Goal: Task Accomplishment & Management: Complete application form

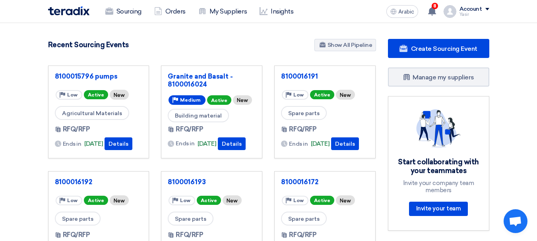
click at [122, 10] on font "Sourcing" at bounding box center [129, 12] width 25 height 8
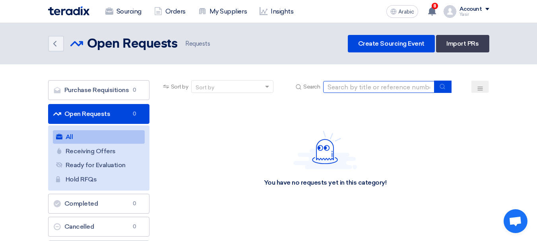
click at [355, 90] on input at bounding box center [378, 87] width 111 height 12
paste input "8100016167"
type input "8100016167"
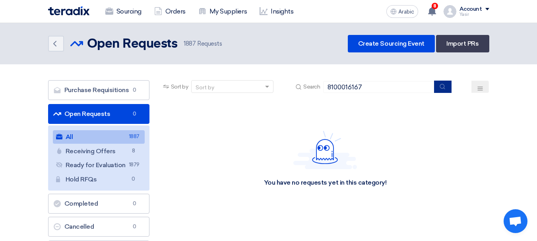
click at [444, 89] on use "submit" at bounding box center [442, 86] width 5 height 5
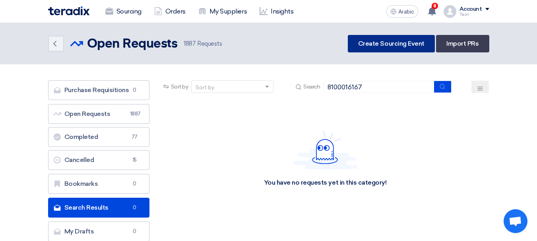
click at [362, 49] on link "Create Sourcing Event" at bounding box center [391, 44] width 87 height 18
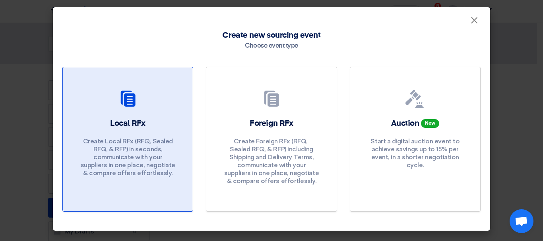
click at [155, 130] on div "Local RFx Create Local RFx (RFQ, ​​Sealed RFQ, & RFP) in seconds, communicate w…" at bounding box center [127, 149] width 111 height 63
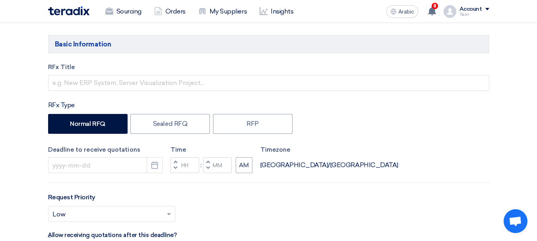
scroll to position [119, 0]
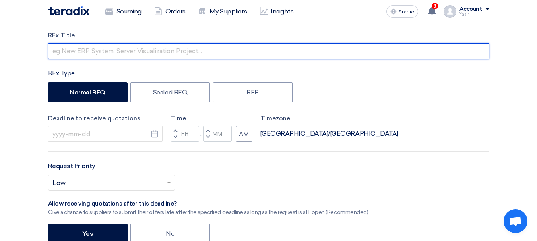
click at [100, 53] on input "text" at bounding box center [269, 51] width 442 height 16
paste input "8100016167"
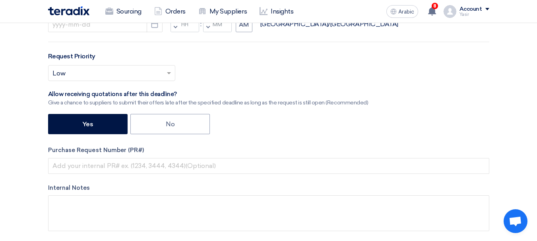
scroll to position [278, 0]
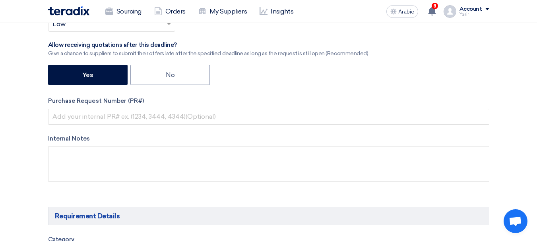
type input "8100016167"
click at [112, 127] on div "RFx Title 8100016167 RFx Type Normal RFQ Sealed RFQ RFP Deadline to receive quo…" at bounding box center [269, 33] width 454 height 323
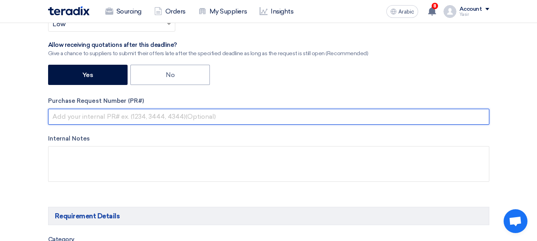
click at [117, 114] on input "text" at bounding box center [269, 117] width 442 height 16
paste input "8100016167"
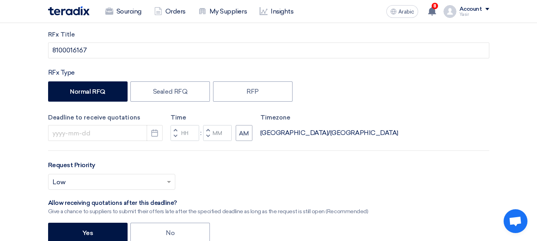
scroll to position [119, 0]
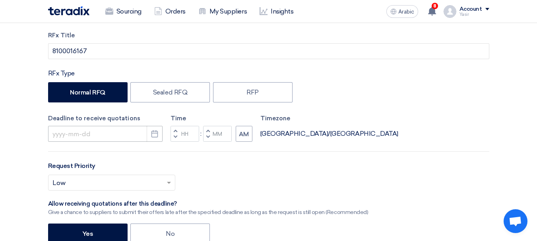
type input "8100016167"
click at [125, 133] on input at bounding box center [105, 134] width 115 height 16
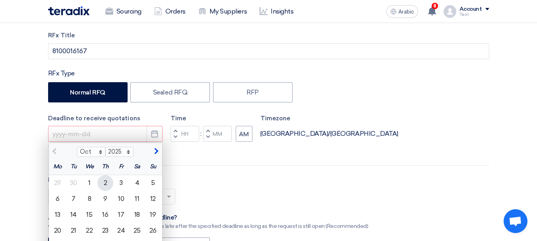
click at [107, 185] on font "2" at bounding box center [106, 183] width 4 height 8
type input "10/2/2025"
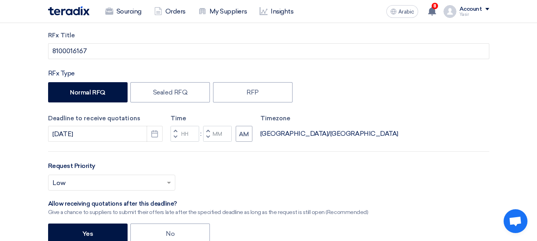
click at [176, 130] on span "button" at bounding box center [175, 131] width 3 height 5
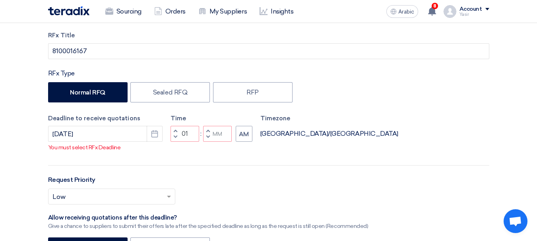
click at [173, 136] on button "Increment hours" at bounding box center [176, 131] width 10 height 10
click at [175, 140] on span "button" at bounding box center [175, 137] width 3 height 5
click at [208, 140] on span "button" at bounding box center [207, 137] width 3 height 5
type input "11"
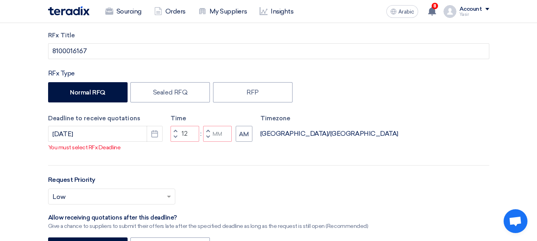
type input "59"
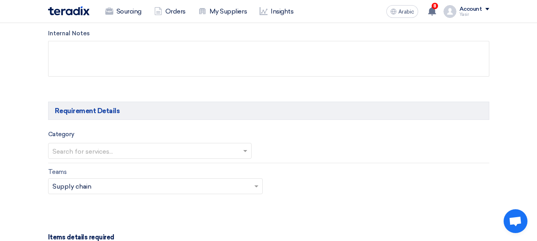
scroll to position [438, 0]
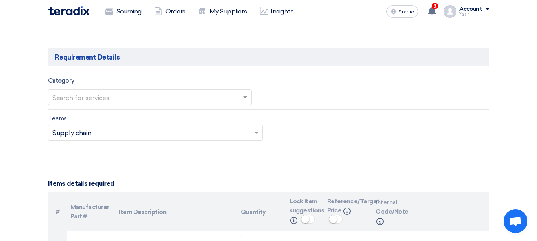
click at [105, 90] on div "Search for services..." at bounding box center [150, 98] width 204 height 16
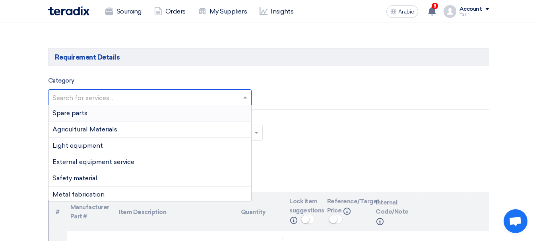
click at [73, 117] on div "Spare parts" at bounding box center [150, 113] width 203 height 16
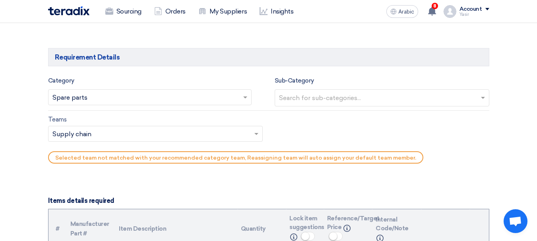
click at [399, 102] on input "text" at bounding box center [383, 98] width 208 height 13
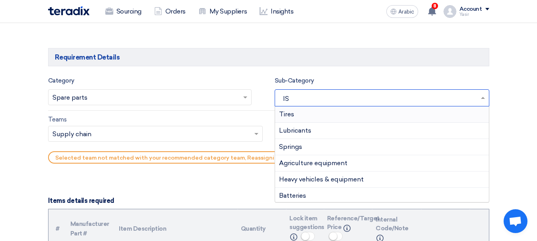
type input "ISU"
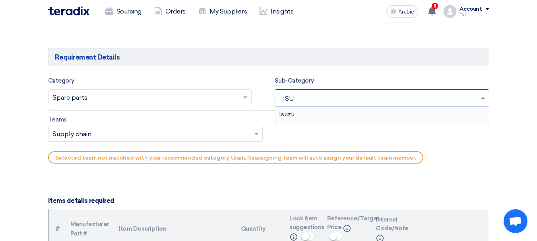
click at [310, 117] on div "Isuzu" at bounding box center [382, 115] width 214 height 16
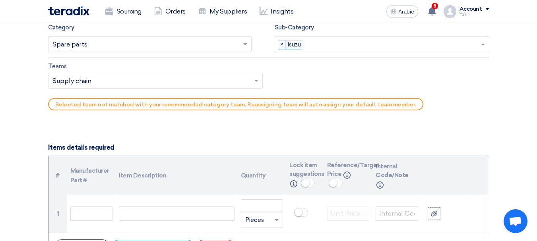
scroll to position [517, 0]
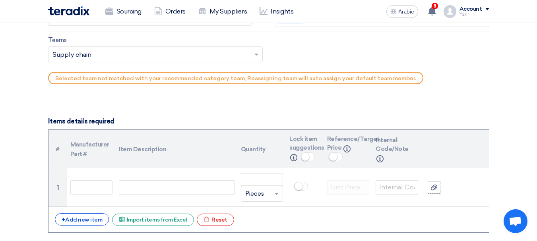
click at [82, 56] on input "text" at bounding box center [152, 55] width 198 height 13
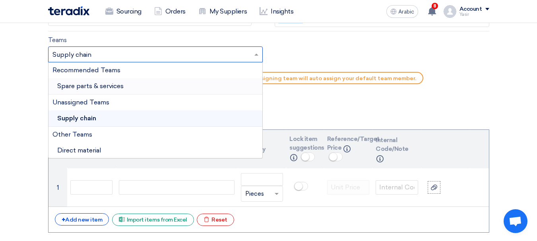
click at [93, 89] on font "Spare parts & services" at bounding box center [90, 86] width 66 height 8
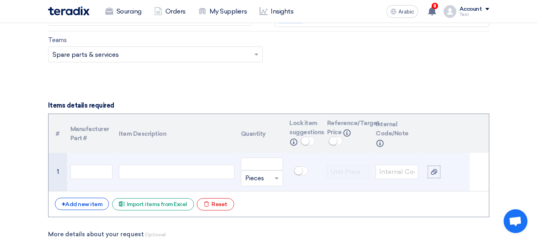
click at [133, 168] on div at bounding box center [176, 172] width 115 height 14
click at [87, 174] on input "text" at bounding box center [91, 172] width 43 height 14
click at [156, 167] on div at bounding box center [176, 172] width 115 height 14
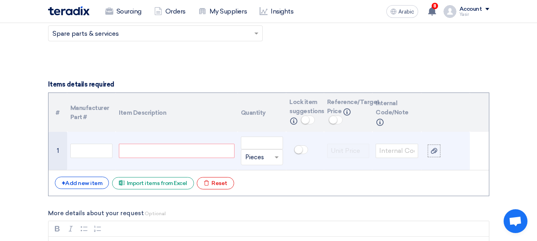
scroll to position [557, 0]
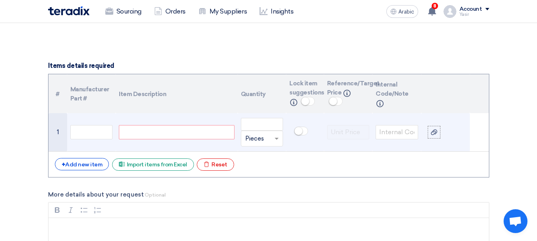
paste div
click at [104, 132] on input "text" at bounding box center [91, 132] width 43 height 14
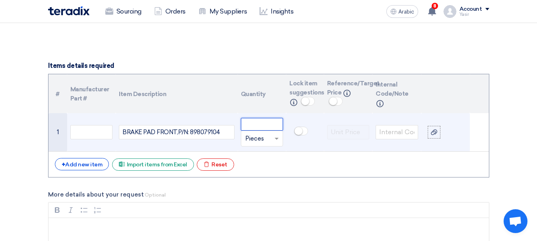
click at [263, 125] on input "number" at bounding box center [262, 124] width 43 height 13
click at [110, 131] on input "text" at bounding box center [91, 132] width 43 height 14
paste input "[GEOGRAPHIC_DATA]"
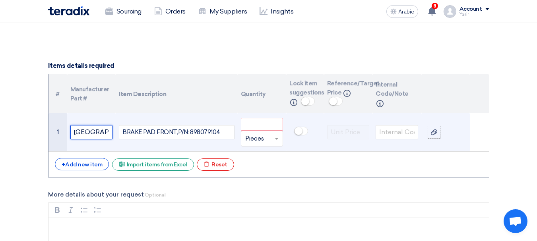
type input "[GEOGRAPHIC_DATA]"
click at [255, 128] on input "number" at bounding box center [262, 124] width 43 height 13
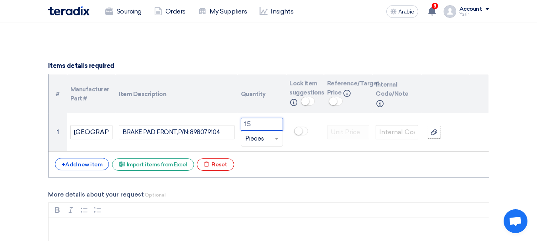
type input "15"
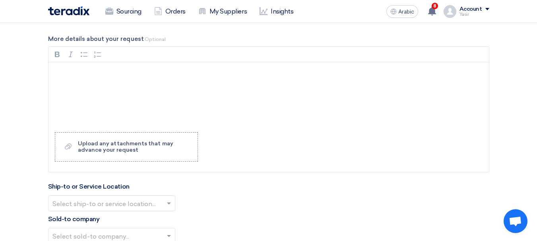
scroll to position [756, 0]
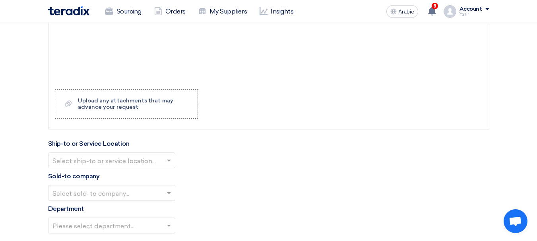
click at [128, 166] on input "text" at bounding box center [108, 161] width 111 height 13
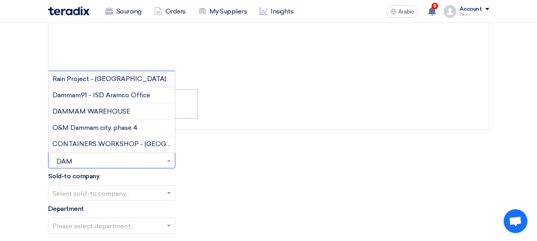
type input "DAMM"
click at [88, 108] on font "DAMMAM WAREHOUSE" at bounding box center [92, 112] width 78 height 8
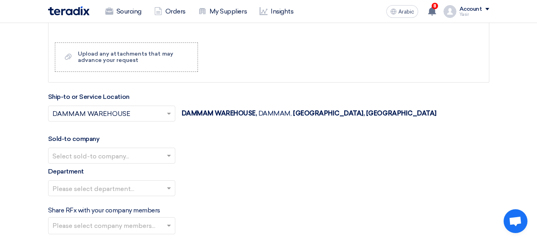
scroll to position [875, 0]
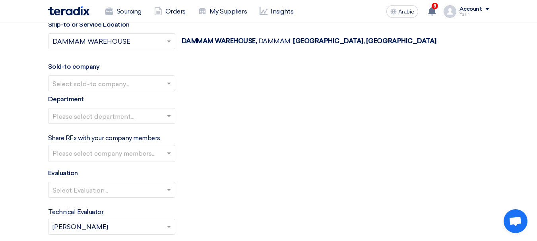
click at [134, 90] on input "text" at bounding box center [108, 84] width 111 height 13
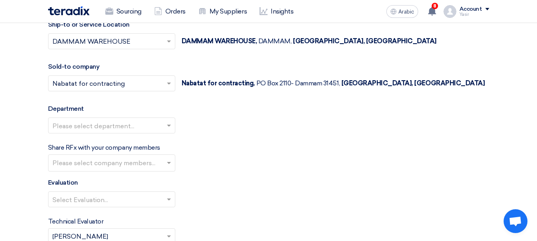
click at [101, 129] on input "text" at bounding box center [108, 126] width 111 height 13
click at [121, 159] on input "text" at bounding box center [113, 164] width 121 height 13
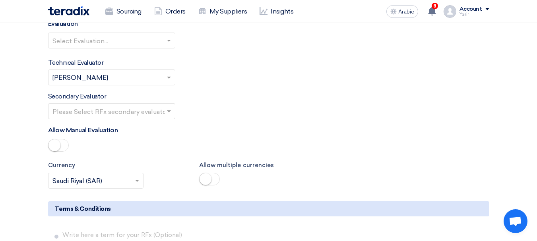
scroll to position [995, 0]
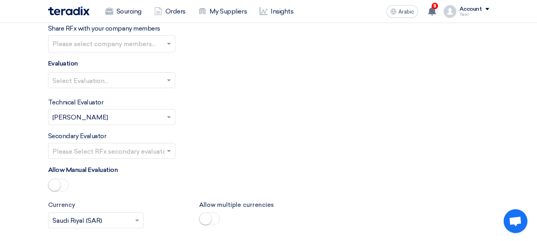
click at [105, 78] on input "text" at bounding box center [108, 80] width 111 height 13
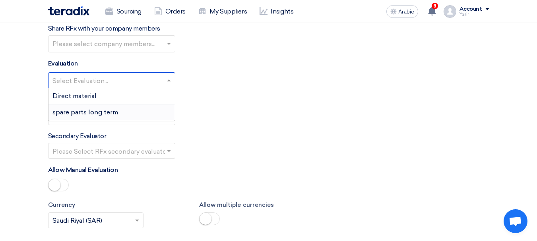
click at [80, 107] on div "spare parts long term" at bounding box center [112, 113] width 127 height 16
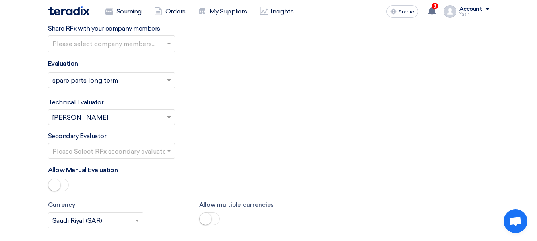
scroll to position [1034, 0]
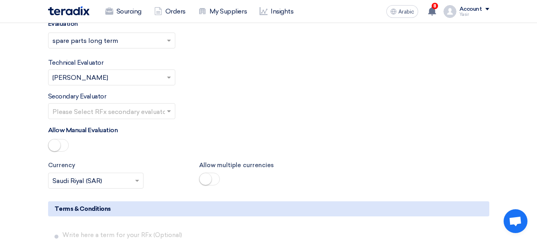
click at [116, 113] on input "text" at bounding box center [108, 111] width 111 height 13
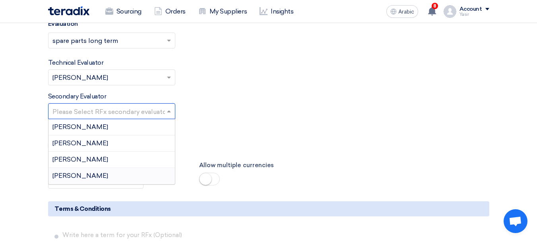
click at [70, 176] on font "[PERSON_NAME]" at bounding box center [81, 176] width 56 height 8
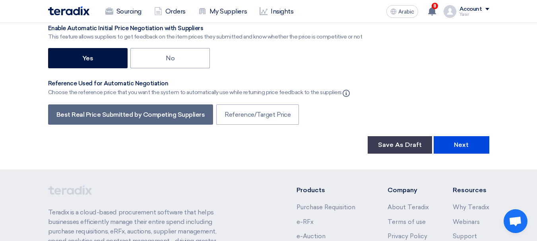
scroll to position [1392, 0]
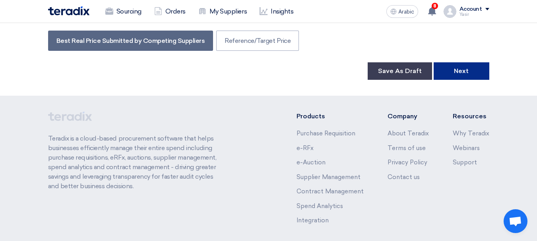
click at [461, 69] on font "Next" at bounding box center [461, 71] width 15 height 8
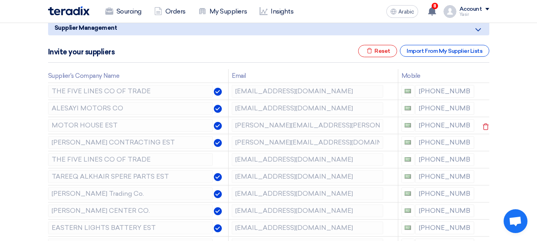
scroll to position [119, 0]
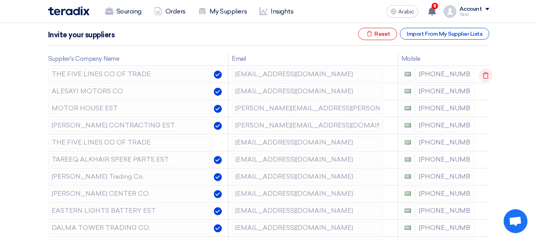
click at [483, 77] on use at bounding box center [486, 75] width 6 height 7
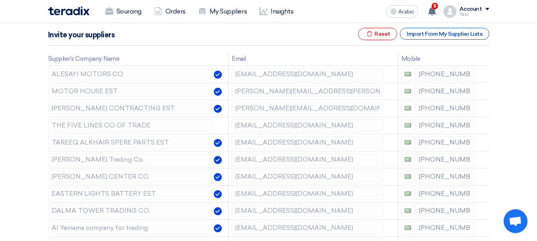
click at [0, 0] on use at bounding box center [0, 0] width 0 height 0
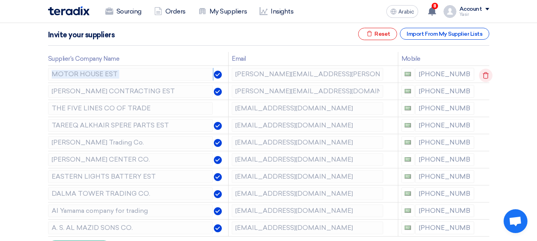
click at [485, 76] on icon at bounding box center [486, 76] width 14 height 14
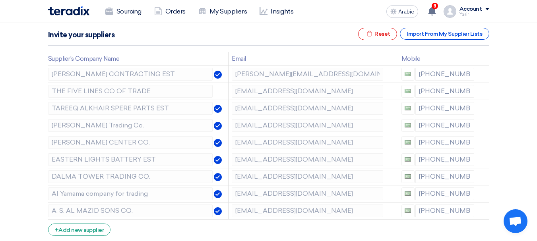
click at [0, 0] on icon at bounding box center [0, 0] width 0 height 0
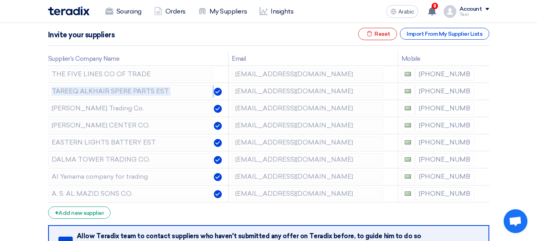
click at [0, 0] on icon at bounding box center [0, 0] width 0 height 0
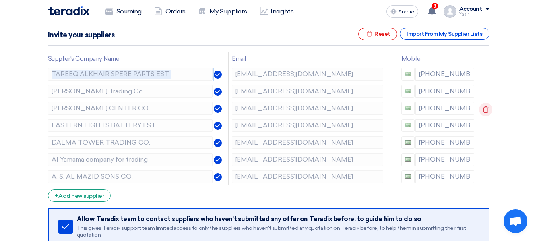
click at [484, 105] on icon at bounding box center [486, 110] width 14 height 14
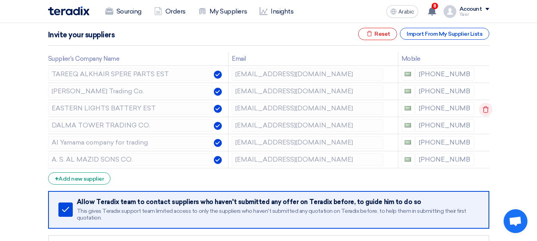
click at [484, 106] on icon at bounding box center [486, 110] width 14 height 14
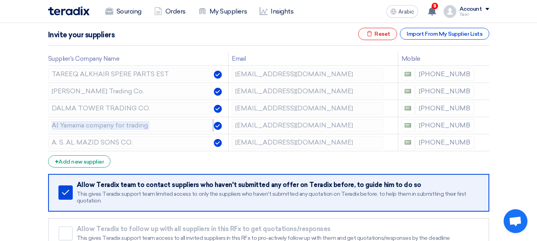
click at [0, 0] on icon at bounding box center [0, 0] width 0 height 0
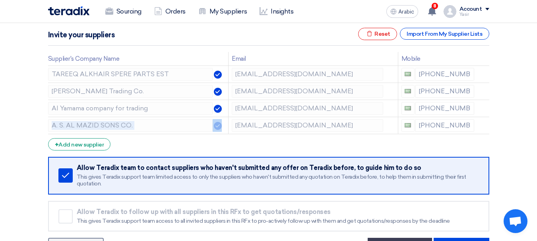
click at [0, 0] on icon at bounding box center [0, 0] width 0 height 0
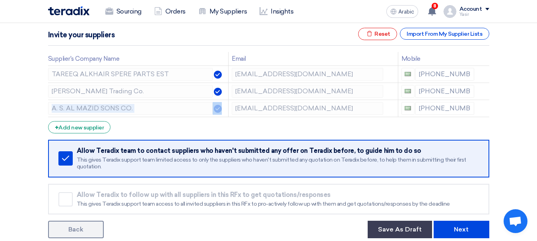
click at [0, 0] on icon at bounding box center [0, 0] width 0 height 0
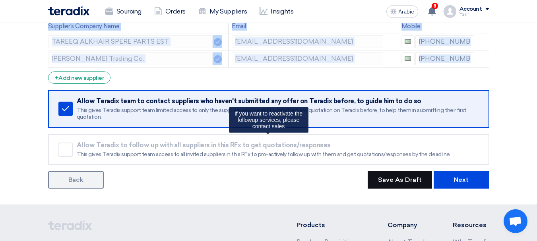
scroll to position [159, 0]
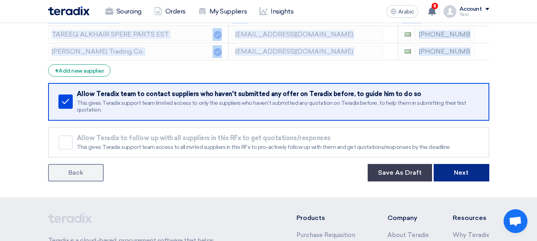
click at [442, 177] on button "Next" at bounding box center [462, 173] width 56 height 18
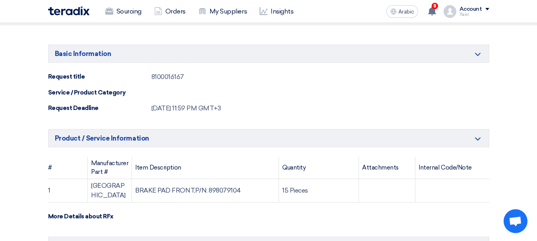
scroll to position [80, 0]
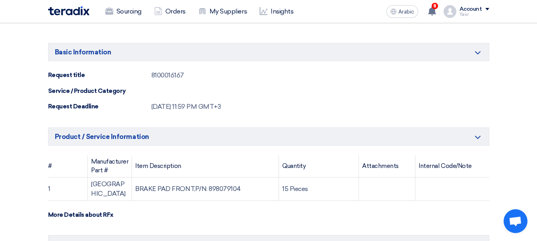
click at [173, 76] on div "8100016167" at bounding box center [168, 76] width 33 height 10
copy div "8100016167"
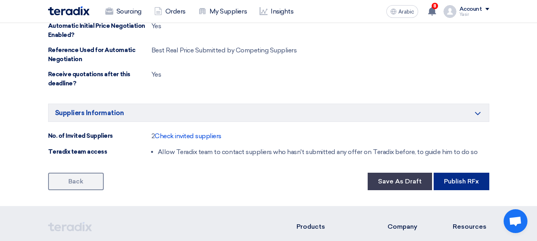
scroll to position [438, 0]
click at [451, 173] on button "Publish RFx" at bounding box center [462, 182] width 56 height 18
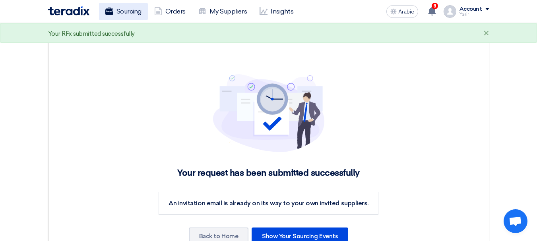
click at [113, 11] on use at bounding box center [109, 11] width 8 height 7
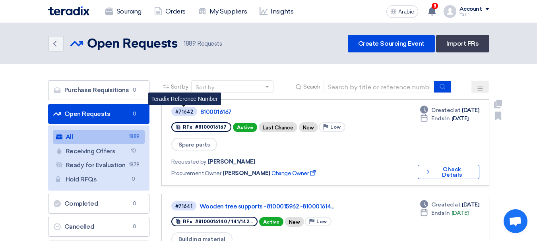
click at [187, 112] on font "#71642" at bounding box center [184, 112] width 18 height 6
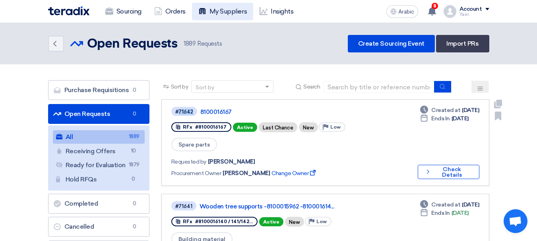
copy font "71642"
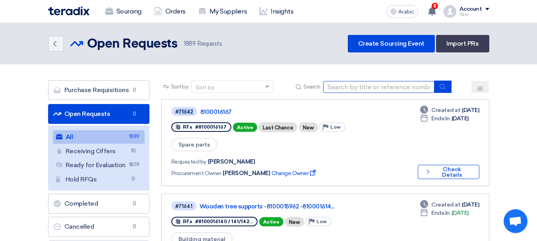
click at [352, 88] on input at bounding box center [378, 87] width 111 height 12
paste input "8100016134"
click at [432, 87] on input "8100016134" at bounding box center [378, 87] width 111 height 12
type input "8100016134"
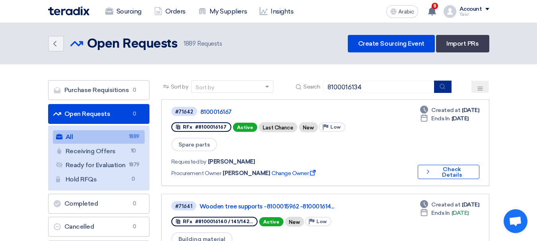
click at [442, 86] on icon "submit" at bounding box center [443, 87] width 6 height 6
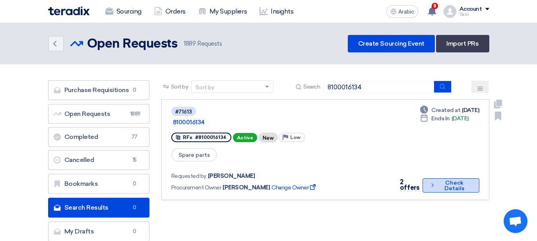
click at [440, 181] on font "Check Details" at bounding box center [454, 186] width 33 height 11
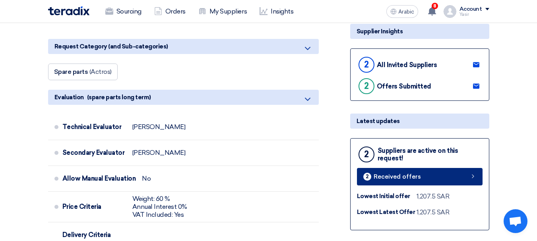
scroll to position [199, 0]
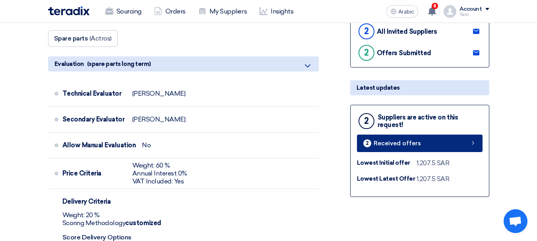
click at [445, 144] on link "2 Received offers" at bounding box center [420, 144] width 126 height 18
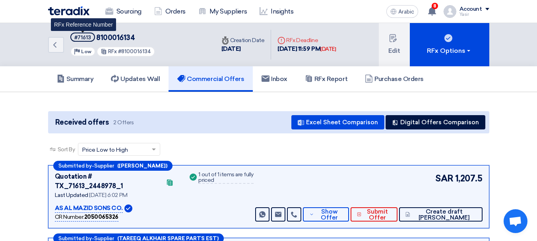
click at [77, 39] on font "#71613" at bounding box center [82, 38] width 17 height 6
click at [79, 39] on font "#71613" at bounding box center [82, 38] width 17 height 6
click at [82, 37] on font "#71613" at bounding box center [82, 38] width 17 height 6
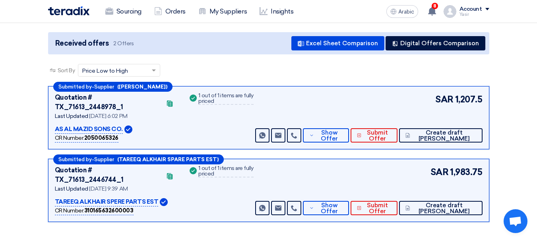
scroll to position [80, 0]
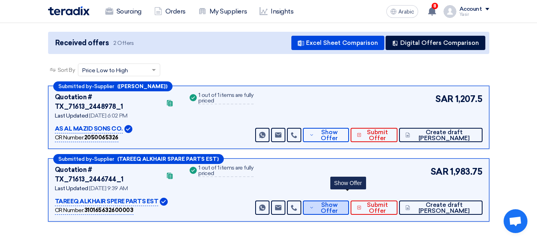
click at [338, 202] on font "Show Offer" at bounding box center [329, 208] width 17 height 13
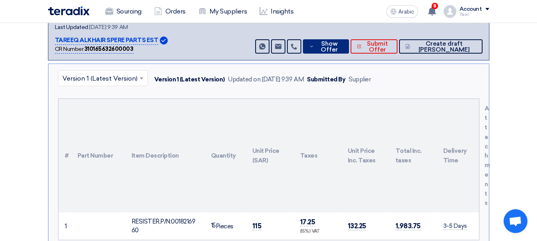
scroll to position [318, 0]
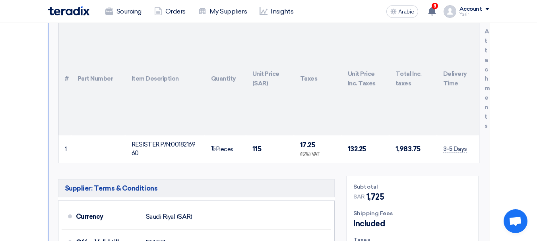
click at [257, 145] on font "115" at bounding box center [257, 149] width 9 height 8
click at [174, 141] on font "RESISTER,P/N:0018216960" at bounding box center [164, 149] width 64 height 16
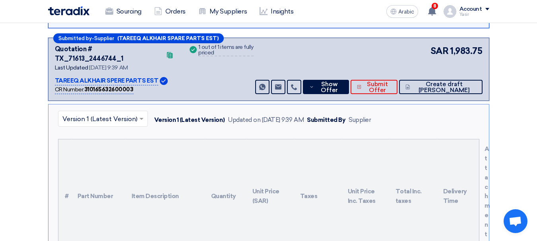
scroll to position [239, 0]
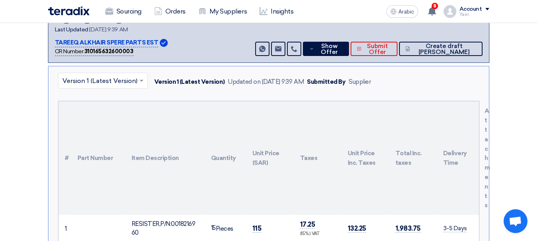
click at [182, 221] on font "RESISTER,P/N:0018216960" at bounding box center [164, 229] width 64 height 16
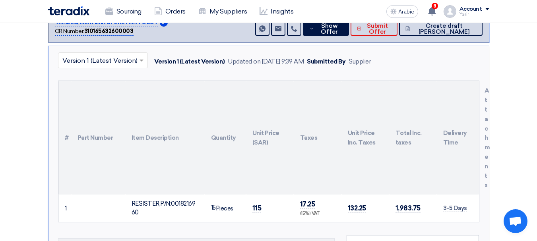
scroll to position [278, 0]
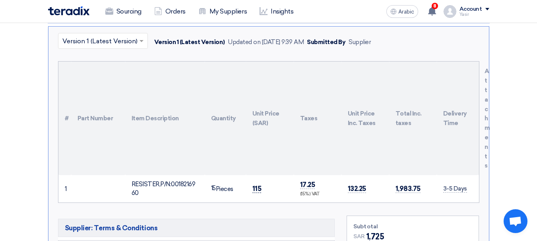
click at [258, 185] on font "115" at bounding box center [257, 189] width 9 height 8
click at [257, 185] on font "115" at bounding box center [257, 189] width 9 height 8
click at [259, 185] on font "115" at bounding box center [257, 189] width 9 height 8
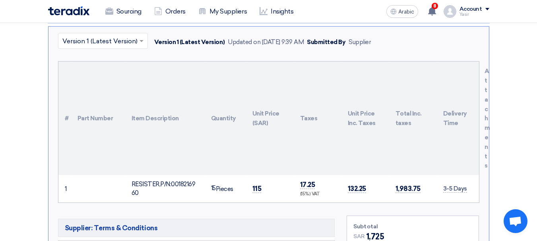
click at [158, 181] on font "RESISTER,P/N:0018216960" at bounding box center [164, 189] width 64 height 16
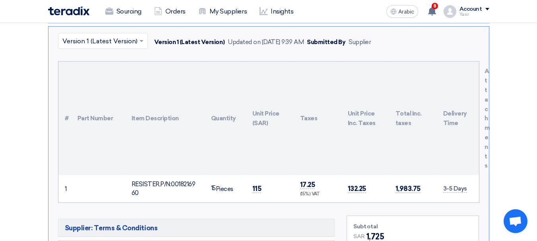
click at [158, 181] on font "RESISTER,P/N:0018216960" at bounding box center [164, 189] width 64 height 16
click at [182, 181] on font "RESISTER,P/N:0018216960" at bounding box center [164, 189] width 64 height 16
click at [259, 185] on font "115" at bounding box center [257, 189] width 9 height 8
click at [166, 181] on font "RESISTER,P/N:0018216960" at bounding box center [164, 189] width 64 height 16
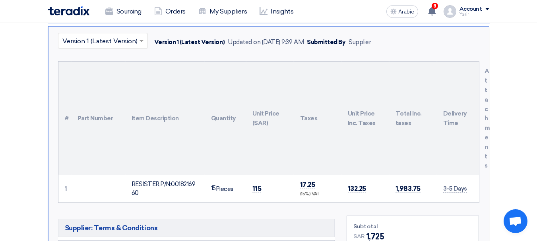
click at [166, 181] on font "RESISTER,P/N:0018216960" at bounding box center [164, 189] width 64 height 16
click at [167, 181] on font "RESISTER,P/N:0018216960" at bounding box center [164, 189] width 64 height 16
click at [163, 181] on font "RESISTER,P/N:0018216960" at bounding box center [164, 189] width 64 height 16
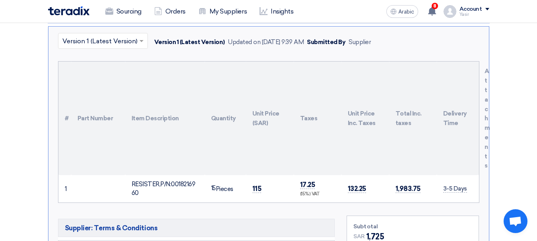
click at [163, 181] on font "RESISTER,P/N:0018216960" at bounding box center [164, 189] width 64 height 16
click at [139, 181] on font "RESISTER,P/N:0018216960" at bounding box center [164, 189] width 64 height 16
drag, startPoint x: 132, startPoint y: 164, endPoint x: 155, endPoint y: 177, distance: 25.5
click at [155, 180] on div "RESISTER,P/N:0018216960" at bounding box center [165, 189] width 67 height 18
click at [173, 181] on font "RESISTER,P/N:0018216960" at bounding box center [164, 189] width 64 height 16
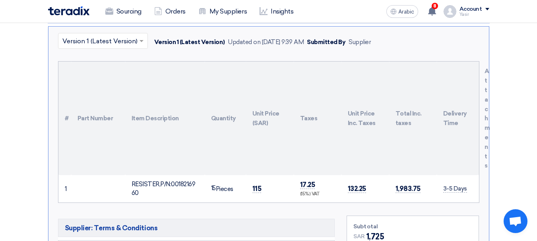
click at [173, 181] on font "RESISTER,P/N:0018216960" at bounding box center [164, 189] width 64 height 16
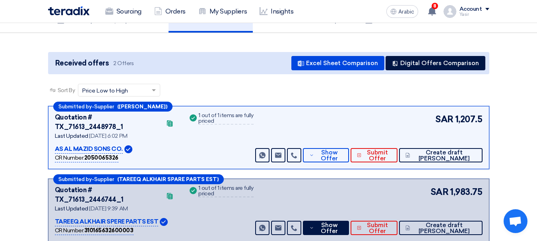
scroll to position [0, 0]
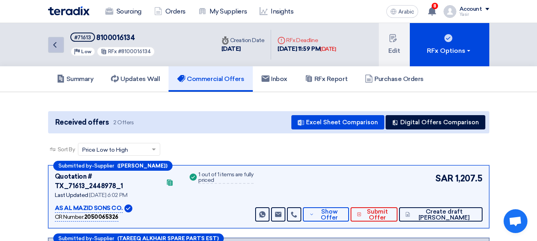
click at [61, 45] on link "Back" at bounding box center [56, 45] width 16 height 16
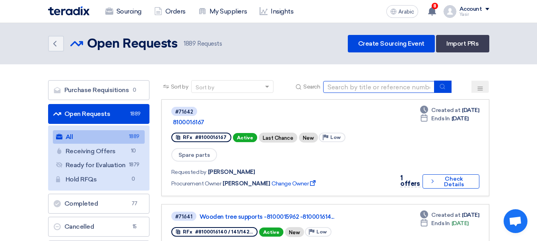
click at [370, 86] on input at bounding box center [378, 87] width 111 height 12
type input "8100016159"
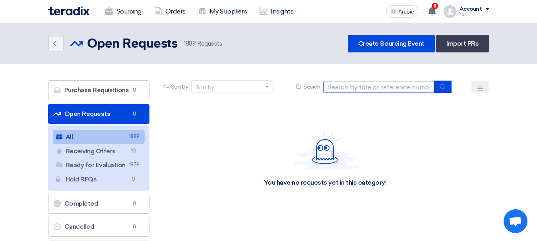
click at [382, 88] on input at bounding box center [378, 87] width 111 height 12
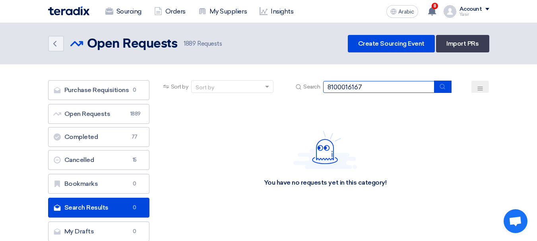
type input "8100016167"
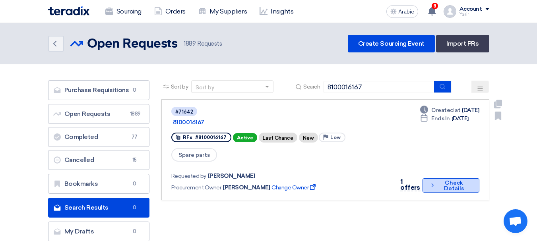
click at [442, 181] on font "Check Details" at bounding box center [454, 186] width 33 height 11
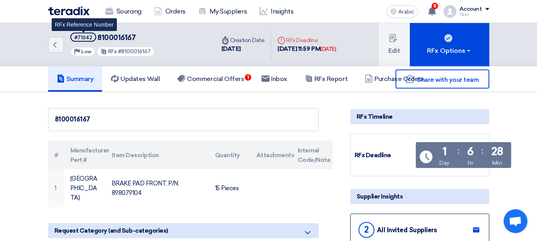
click at [80, 36] on font "#71642" at bounding box center [83, 38] width 18 height 6
copy font "71642"
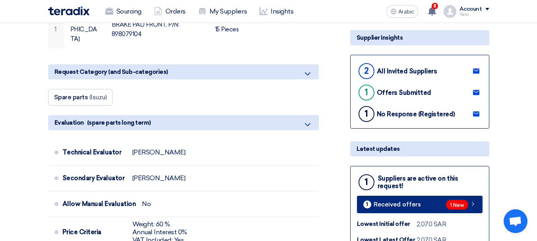
click at [457, 199] on link "1 Received offers 1 New" at bounding box center [420, 205] width 126 height 18
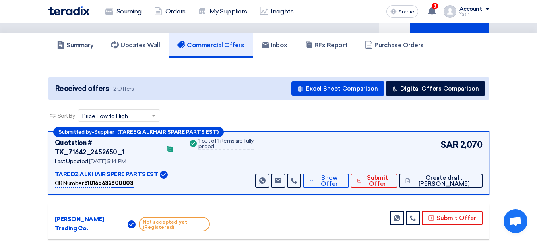
scroll to position [83, 0]
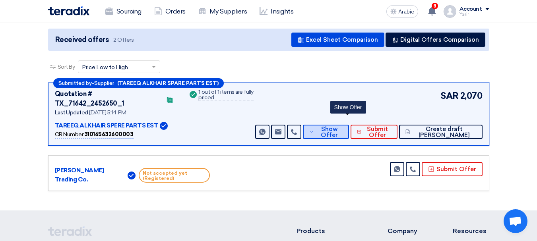
click at [338, 127] on font "Show Offer" at bounding box center [329, 132] width 17 height 13
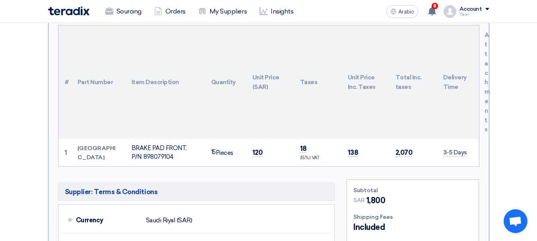
scroll to position [361, 0]
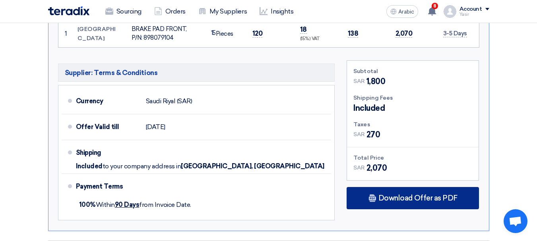
click at [395, 187] on div "Download Offer as PDF" at bounding box center [413, 198] width 132 height 22
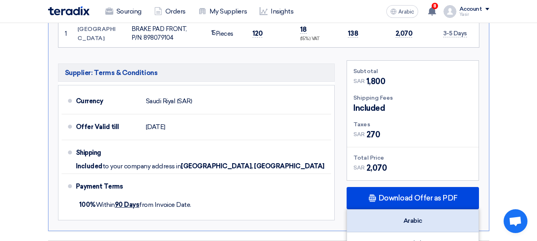
click at [406, 210] on div "Arabic" at bounding box center [413, 221] width 132 height 23
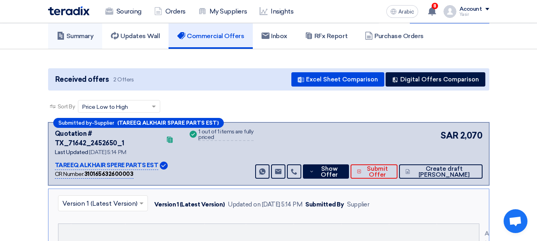
click at [59, 39] on use at bounding box center [60, 36] width 6 height 8
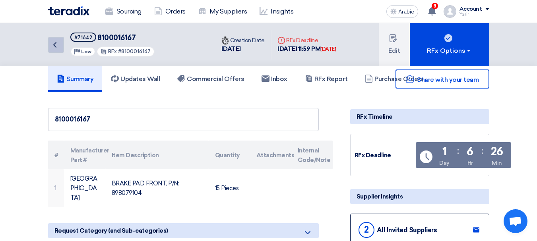
click at [52, 44] on icon "Back" at bounding box center [55, 45] width 10 height 10
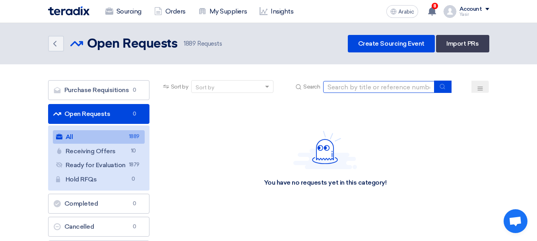
click at [339, 91] on input at bounding box center [378, 87] width 111 height 12
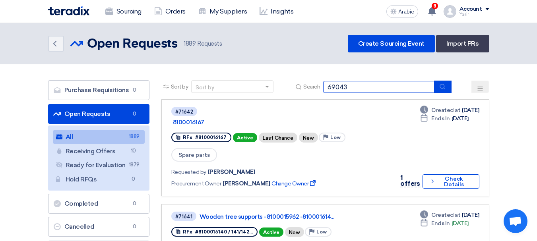
type input "69043"
click at [444, 88] on use "submit" at bounding box center [442, 86] width 5 height 5
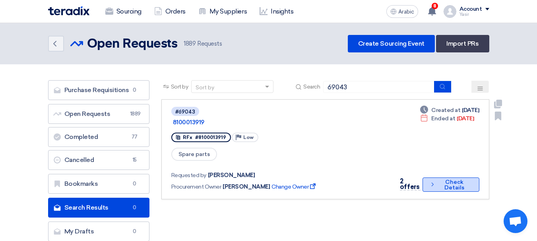
click at [436, 178] on button "Check details Check Details" at bounding box center [451, 185] width 56 height 14
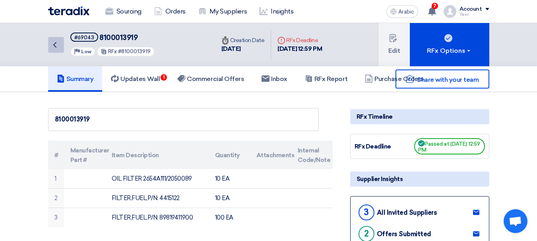
click at [48, 42] on link "Back" at bounding box center [56, 45] width 16 height 16
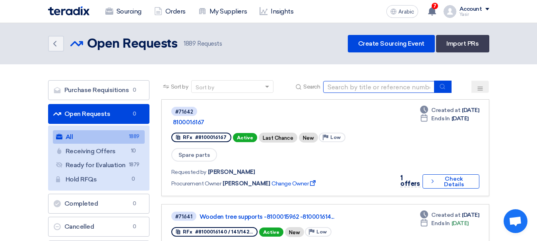
click at [417, 90] on input at bounding box center [378, 87] width 111 height 12
paste input "8100016191"
type input "8100016191"
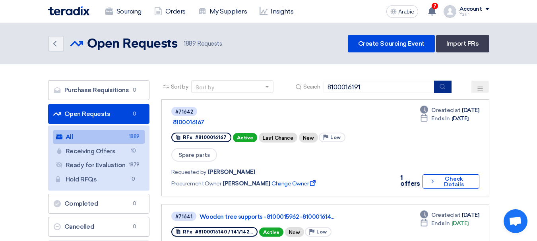
click at [443, 86] on icon "submit" at bounding box center [443, 87] width 6 height 6
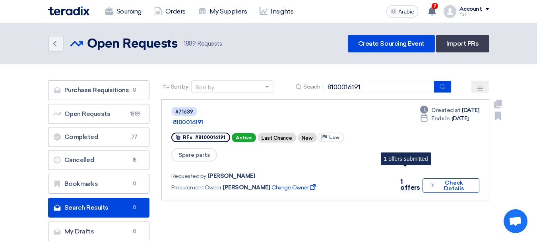
click at [409, 179] on font "1 offers" at bounding box center [410, 185] width 19 height 13
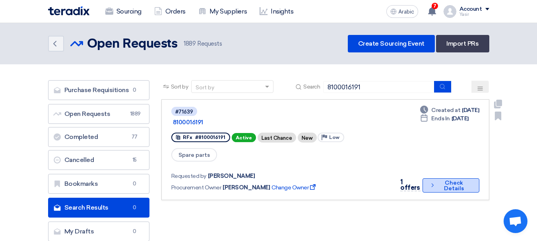
click at [435, 179] on button "Check details Check Details" at bounding box center [451, 186] width 57 height 14
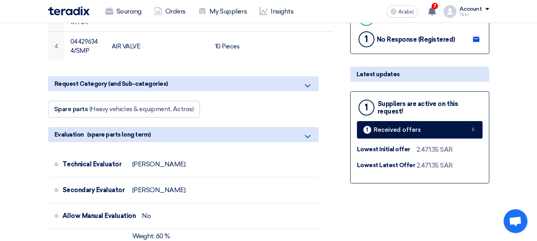
scroll to position [278, 0]
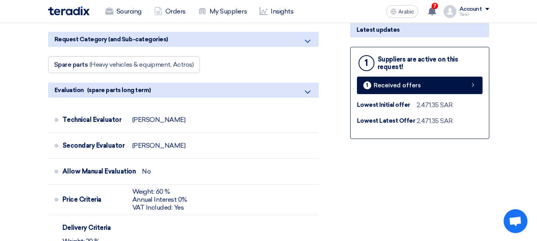
click at [440, 95] on div "1 Suppliers are active on this request! 1 Received offers Lowest Initial offer …" at bounding box center [420, 93] width 139 height 92
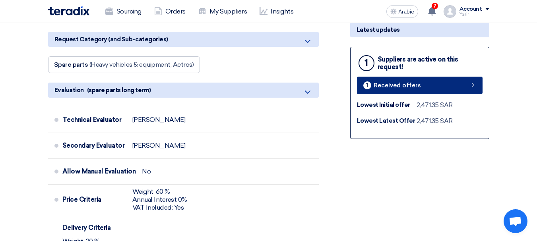
click at [431, 86] on link "1 Received offers" at bounding box center [420, 86] width 126 height 18
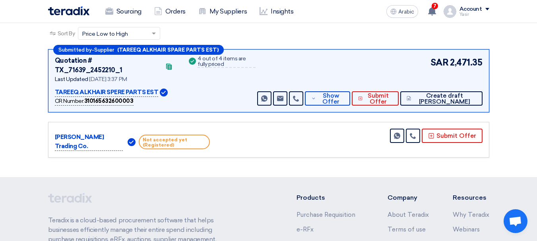
scroll to position [119, 0]
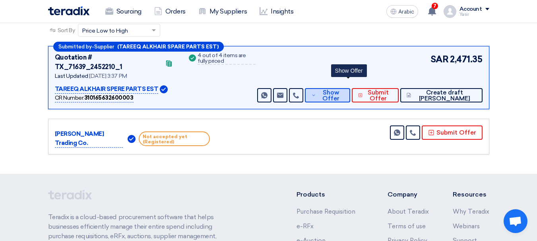
click at [340, 90] on font "Show Offer" at bounding box center [331, 95] width 17 height 13
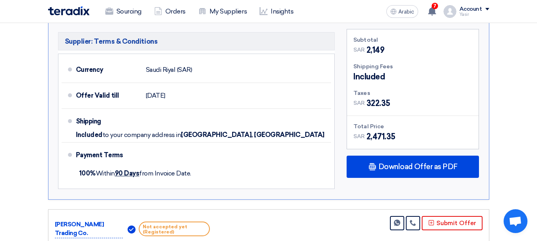
scroll to position [477, 0]
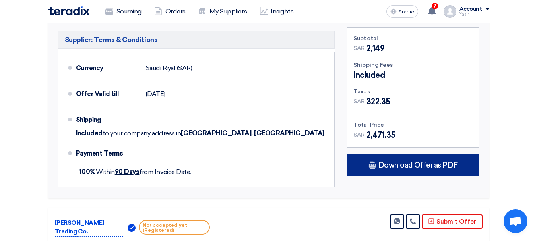
click at [417, 161] on font "Download Offer as PDF" at bounding box center [418, 165] width 79 height 9
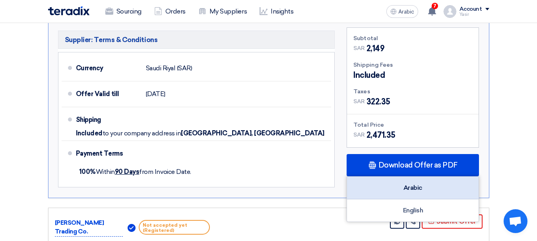
click at [401, 183] on div "Arabic" at bounding box center [413, 188] width 132 height 23
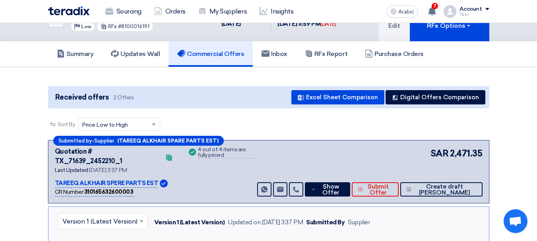
scroll to position [0, 0]
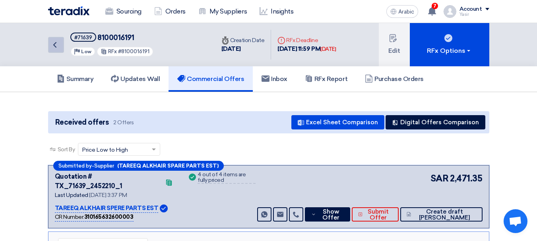
click at [57, 45] on icon "Back" at bounding box center [55, 45] width 10 height 10
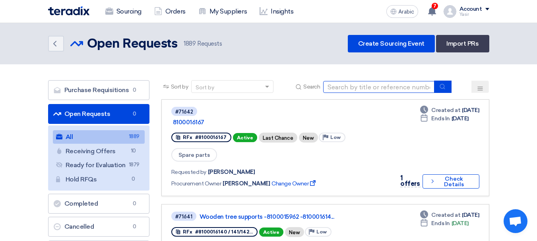
click at [380, 88] on input at bounding box center [378, 87] width 111 height 12
type input "8100016172"
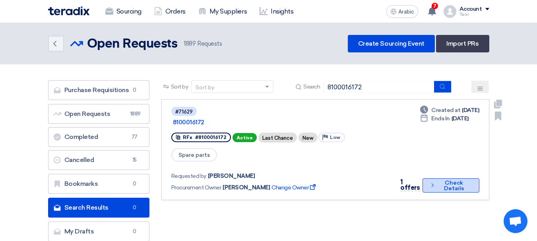
click at [456, 180] on font "Check Details" at bounding box center [454, 186] width 20 height 12
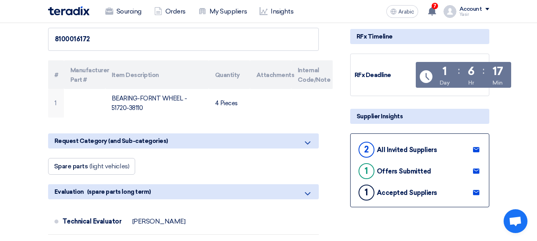
scroll to position [199, 0]
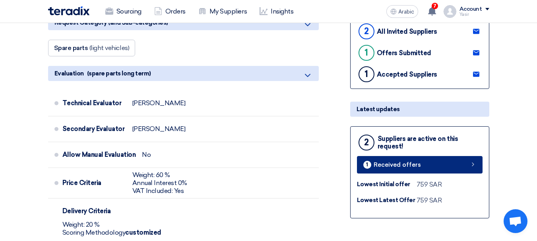
click at [434, 171] on link "1 Received offers" at bounding box center [420, 165] width 126 height 18
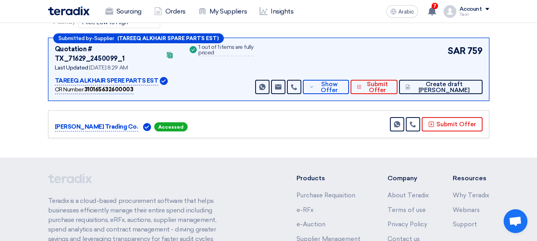
scroll to position [80, 0]
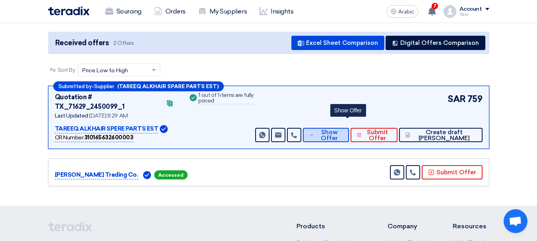
click at [338, 129] on font "Show Offer" at bounding box center [329, 135] width 17 height 13
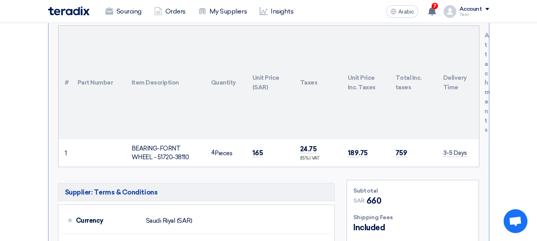
scroll to position [358, 0]
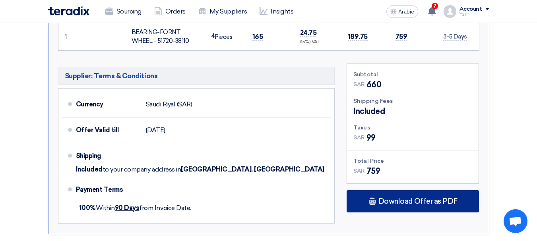
click at [400, 197] on font "Download Offer as PDF" at bounding box center [418, 201] width 79 height 9
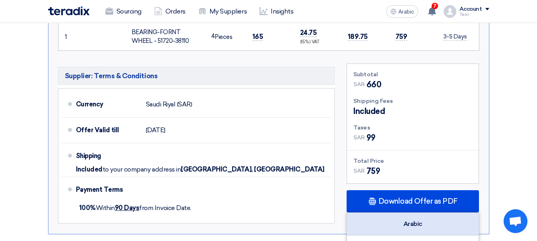
click at [419, 220] on font "Arabic" at bounding box center [413, 224] width 19 height 8
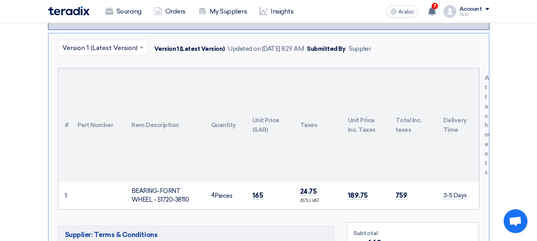
scroll to position [0, 0]
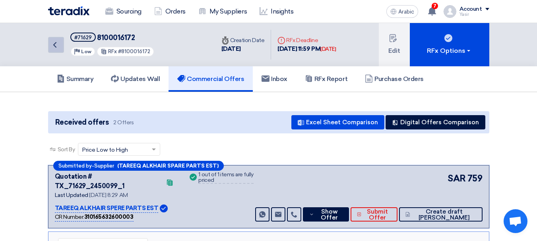
click at [58, 47] on icon "Back" at bounding box center [55, 45] width 10 height 10
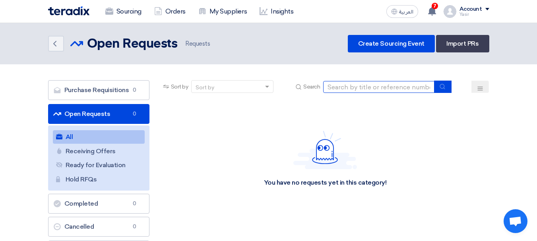
click at [375, 88] on input at bounding box center [378, 87] width 111 height 12
paste input "8100016192"
type input "8100016192"
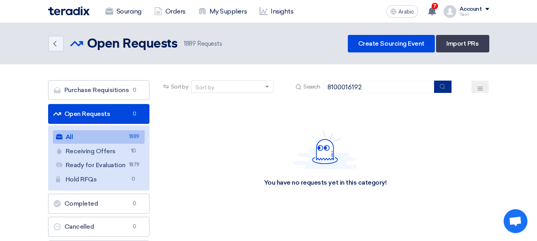
click at [445, 91] on button "submit" at bounding box center [443, 87] width 18 height 12
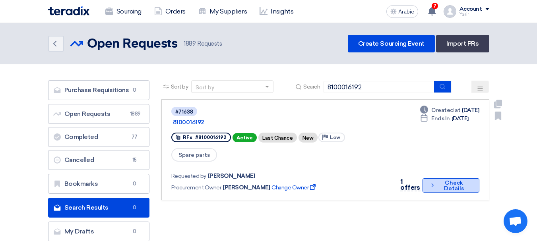
click at [449, 180] on font "Check Details" at bounding box center [454, 186] width 20 height 12
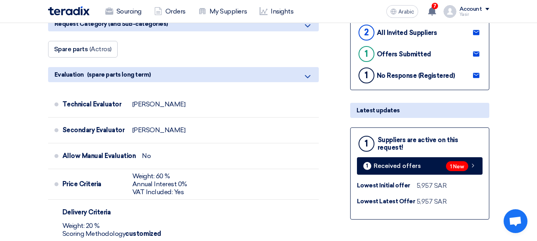
scroll to position [199, 0]
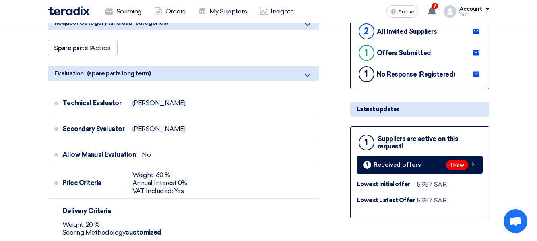
click at [436, 174] on div "1 Suppliers are active on this request! 1 Received offers 1 New Lowest Initial …" at bounding box center [420, 173] width 139 height 92
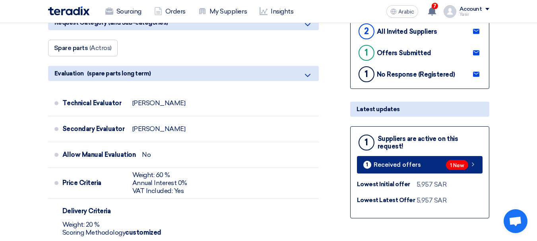
click at [432, 169] on link "1 Received offers 1 New" at bounding box center [420, 165] width 126 height 18
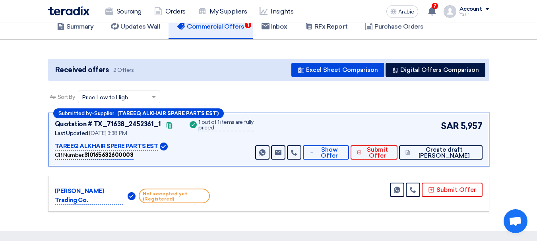
scroll to position [80, 0]
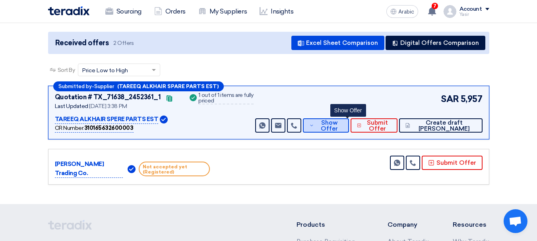
click at [338, 122] on font "Show Offer" at bounding box center [329, 125] width 17 height 13
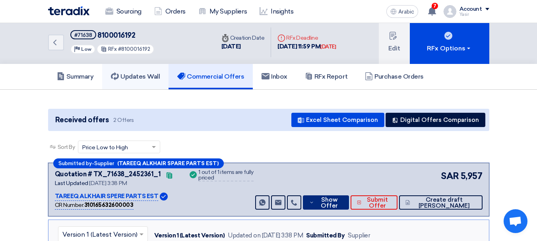
scroll to position [0, 0]
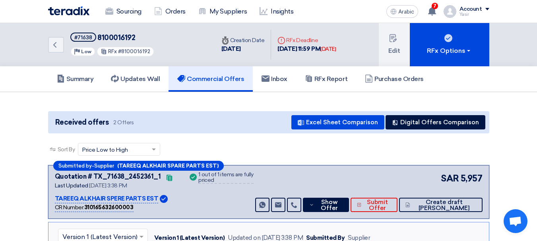
click at [115, 34] on font "8100016192" at bounding box center [116, 37] width 38 height 9
click at [116, 34] on font "8100016192" at bounding box center [116, 37] width 38 height 9
copy font "8100016192"
click at [79, 32] on div "Back #71638 8100016192 Priority Low RFx #8100016192" at bounding box center [131, 44] width 167 height 43
click at [81, 35] on font "#71638" at bounding box center [83, 38] width 18 height 6
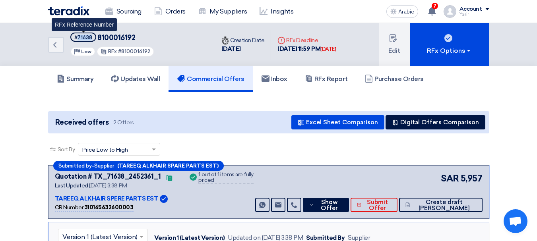
click at [81, 35] on font "#71638" at bounding box center [83, 38] width 18 height 6
copy font "71638"
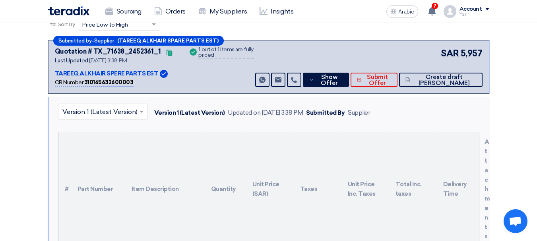
scroll to position [199, 0]
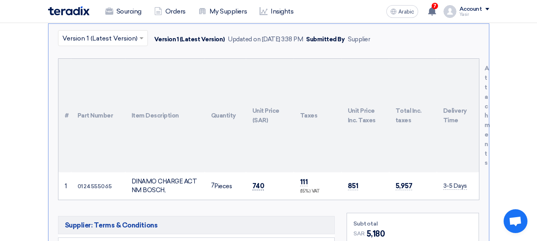
click at [253, 190] on font "740" at bounding box center [259, 186] width 12 height 8
click at [253, 189] on font "740" at bounding box center [259, 186] width 12 height 8
copy font "740"
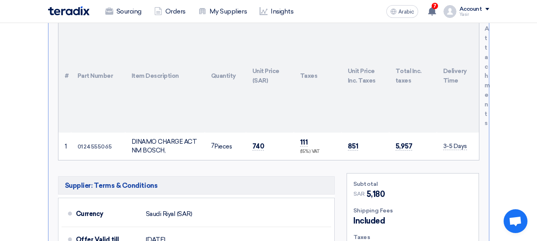
scroll to position [438, 0]
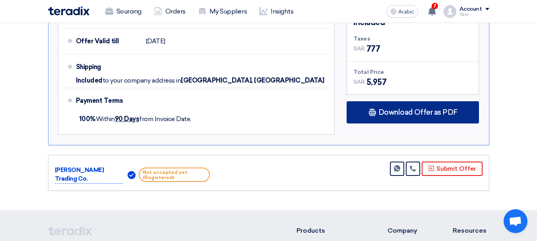
click at [401, 112] on font "Download Offer as PDF" at bounding box center [418, 112] width 79 height 9
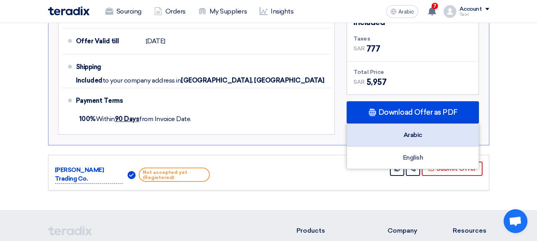
click at [415, 138] on font "Arabic" at bounding box center [413, 135] width 19 height 8
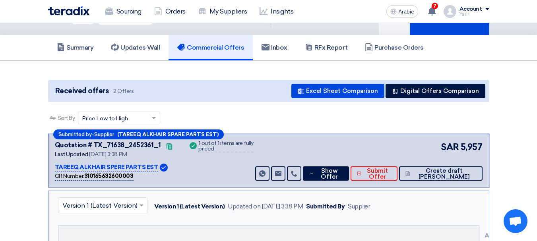
scroll to position [0, 0]
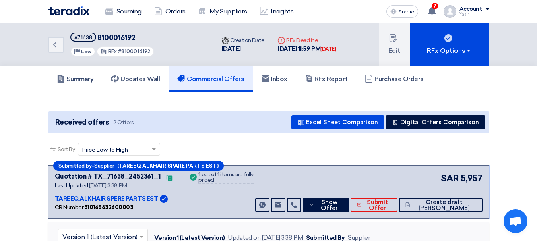
click at [54, 36] on div "Back #71638 8100016192 Priority Low RFx #8100016192" at bounding box center [131, 44] width 167 height 43
click at [59, 41] on icon "Back" at bounding box center [55, 45] width 10 height 10
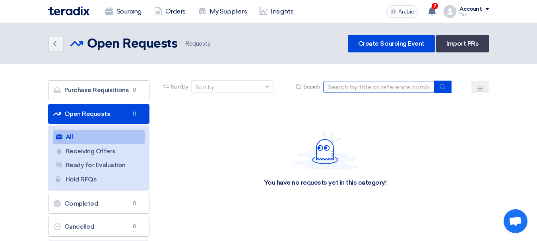
click at [410, 84] on input at bounding box center [378, 87] width 111 height 12
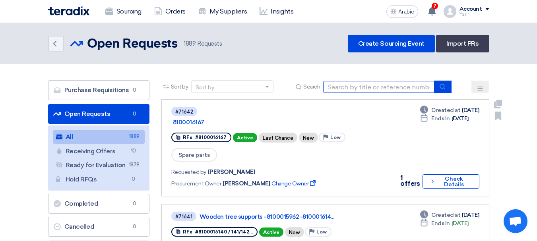
paste input "8100015539"
type input "8100015539"
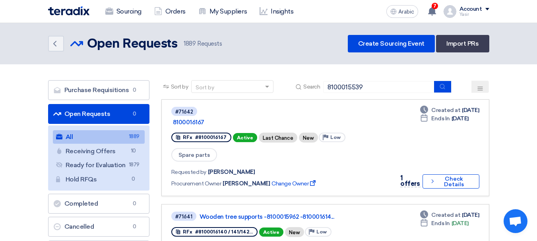
click at [446, 89] on icon "submit" at bounding box center [443, 87] width 6 height 6
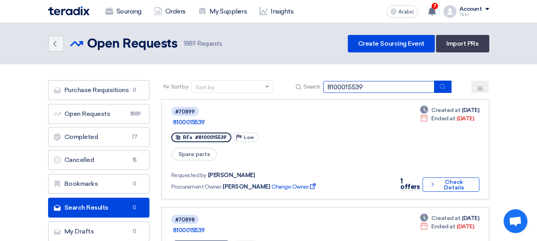
click at [409, 87] on input "8100015539" at bounding box center [378, 87] width 111 height 12
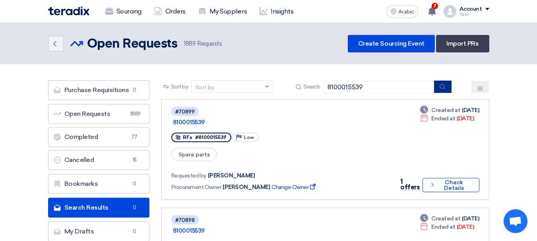
click at [450, 92] on button "submit" at bounding box center [443, 87] width 18 height 12
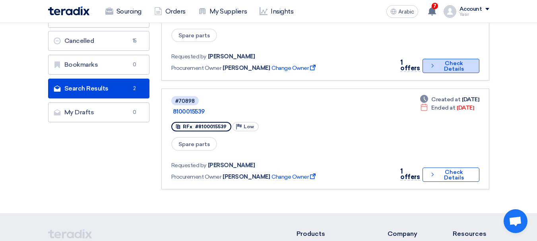
click at [452, 60] on font "Check Details" at bounding box center [454, 66] width 20 height 12
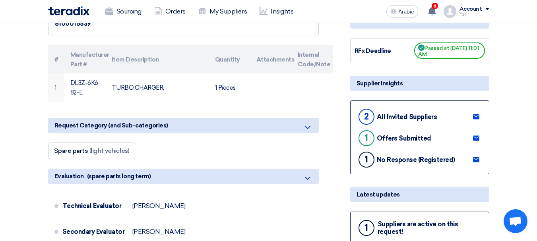
scroll to position [159, 0]
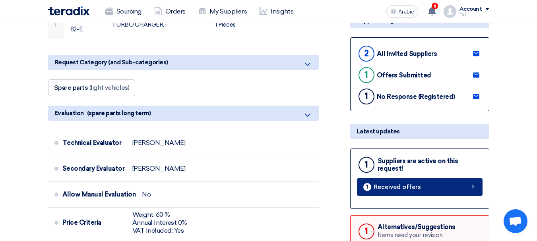
click at [442, 185] on link "1 Received offers" at bounding box center [420, 188] width 126 height 18
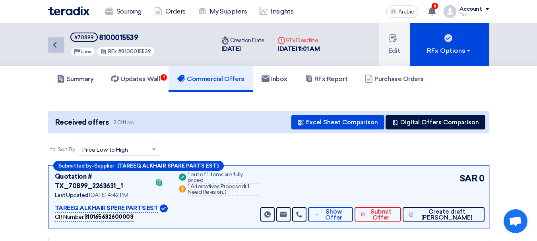
click at [54, 46] on icon "Back" at bounding box center [55, 45] width 10 height 10
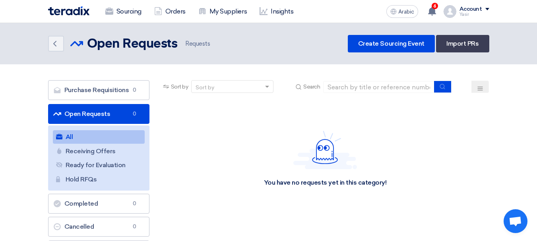
click at [379, 95] on div "Sort by Sort by Search" at bounding box center [326, 89] width 328 height 19
drag, startPoint x: 383, startPoint y: 90, endPoint x: 398, endPoint y: 93, distance: 15.4
click at [383, 90] on input at bounding box center [378, 87] width 111 height 12
paste input "8100015539"
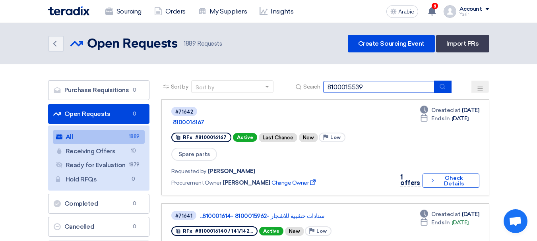
type input "8100015539"
click at [444, 88] on use "submit" at bounding box center [442, 86] width 5 height 5
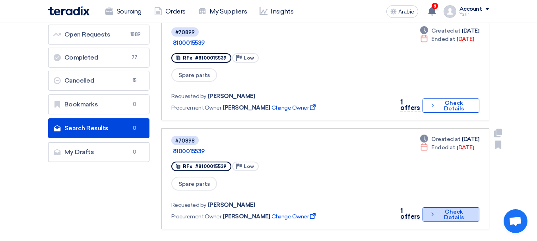
click at [449, 209] on font "Check Details" at bounding box center [454, 215] width 20 height 12
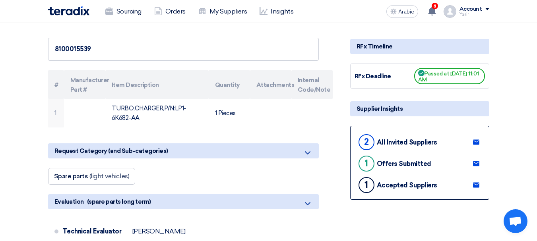
scroll to position [119, 0]
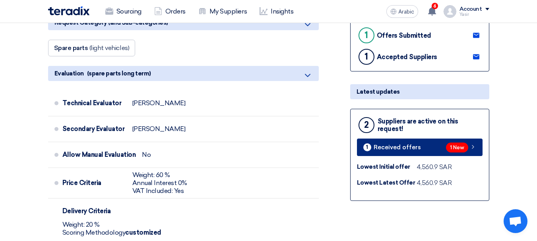
click at [448, 146] on span "1 New" at bounding box center [457, 148] width 22 height 10
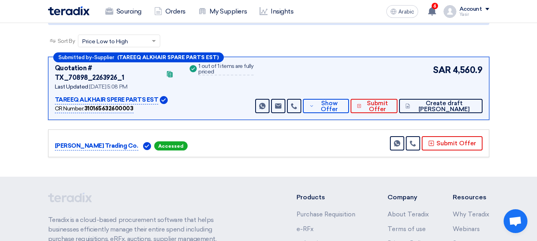
scroll to position [43, 0]
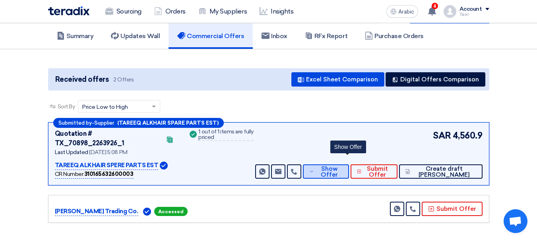
click at [336, 165] on button "Show Offer" at bounding box center [326, 172] width 46 height 14
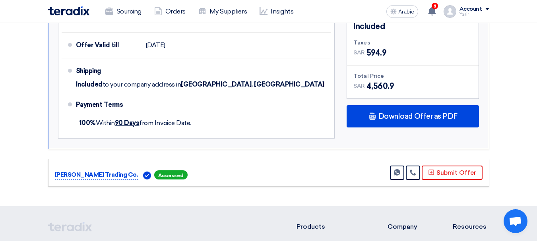
scroll to position [441, 0]
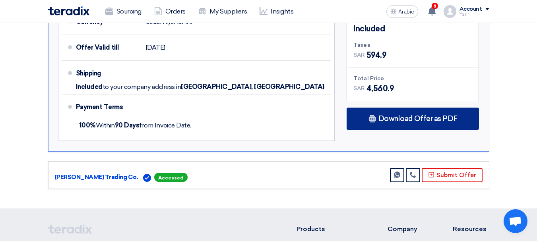
click at [409, 115] on font "Download Offer as PDF" at bounding box center [418, 119] width 79 height 9
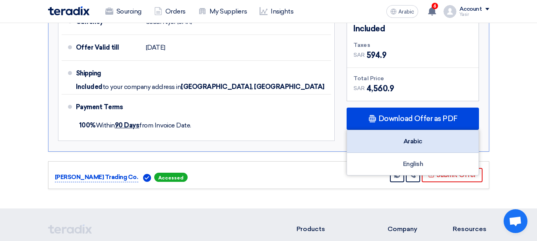
click at [415, 138] on font "Arabic" at bounding box center [413, 142] width 19 height 8
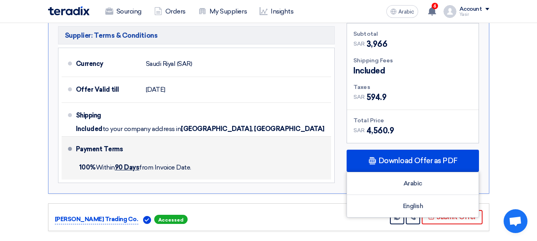
scroll to position [361, 0]
